Goal: Information Seeking & Learning: Learn about a topic

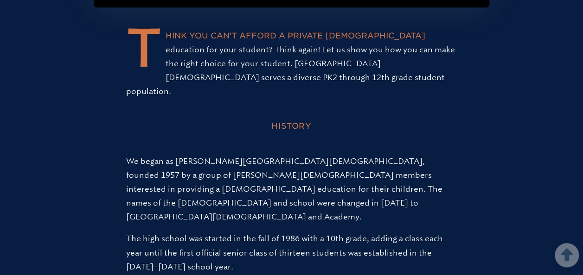
scroll to position [520, 0]
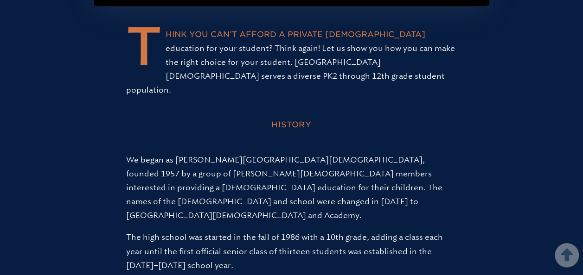
click at [302, 118] on h2 "History" at bounding box center [291, 125] width 339 height 14
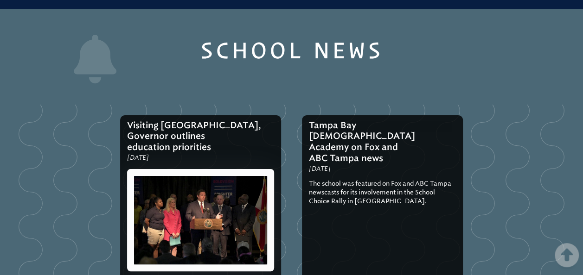
scroll to position [1765, 0]
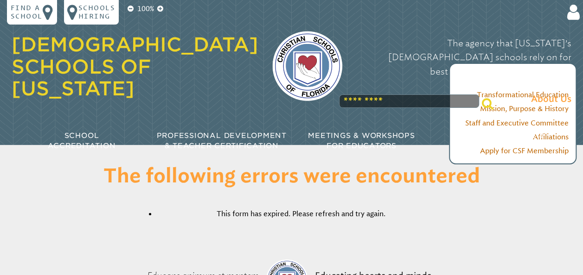
click at [386, 63] on p "The agency that [US_STATE]’s [DEMOGRAPHIC_DATA] schools rely on for best practi…" at bounding box center [463, 72] width 215 height 70
click at [356, 86] on div "The agency that Florida’s Christian schools rely on for best practices in accre…" at bounding box center [463, 72] width 215 height 88
click at [372, 88] on div "The agency that Florida’s Christian schools rely on for best practices in accre…" at bounding box center [463, 72] width 215 height 88
click at [377, 81] on div "The agency that Florida’s Christian schools rely on for best practices in accre…" at bounding box center [463, 72] width 215 height 88
click at [386, 76] on p "The agency that Florida’s Christian schools rely on for best practices in accre…" at bounding box center [463, 72] width 215 height 70
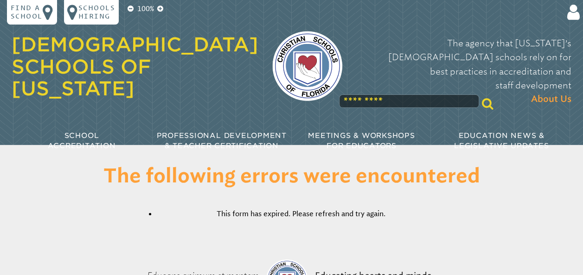
click at [481, 98] on icon at bounding box center [486, 104] width 11 height 12
click at [332, 72] on div at bounding box center [307, 67] width 98 height 92
click at [339, 95] on input "text" at bounding box center [409, 101] width 140 height 13
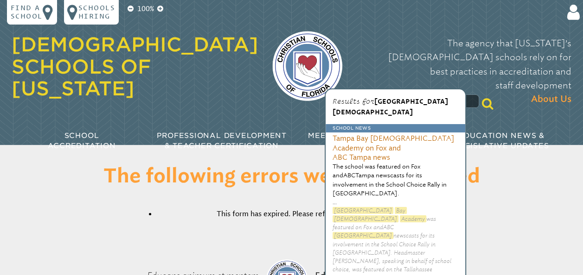
type input "**********"
click at [348, 97] on p "Results for tampa bay christian academy" at bounding box center [395, 106] width 126 height 21
click at [372, 216] on mark "Christian" at bounding box center [365, 219] width 66 height 7
click at [373, 207] on p "Tampa Bay Christian Academy was featured on Fox and ABC Tampa newscasts for its…" at bounding box center [395, 249] width 126 height 84
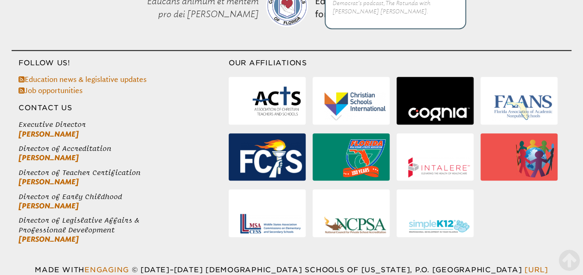
scroll to position [274, 0]
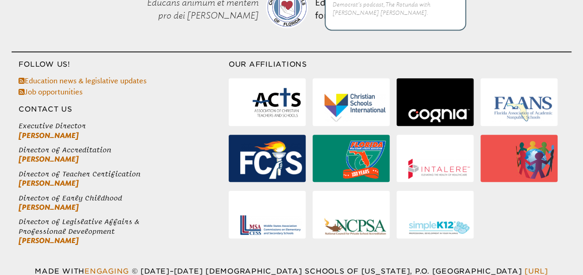
click at [252, 171] on img at bounding box center [271, 160] width 62 height 38
